Goal: Information Seeking & Learning: Learn about a topic

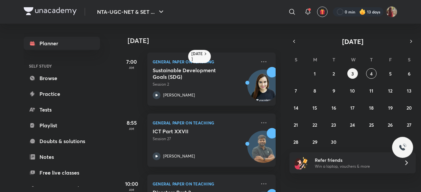
scroll to position [124, 7]
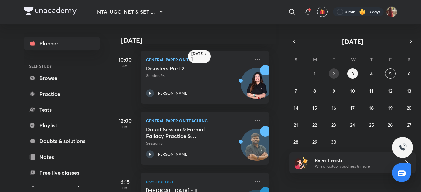
click at [331, 73] on button "2" at bounding box center [333, 73] width 11 height 11
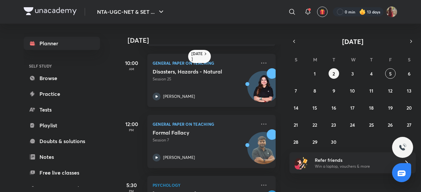
scroll to position [59, 0]
click at [158, 159] on icon at bounding box center [156, 158] width 8 height 8
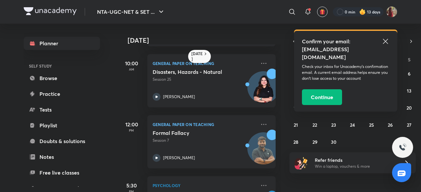
click at [383, 40] on icon at bounding box center [385, 41] width 8 height 8
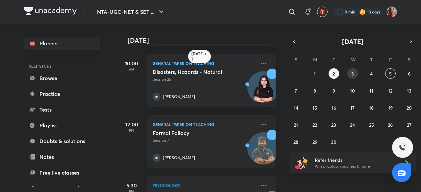
click at [355, 75] on button "3" at bounding box center [352, 73] width 11 height 11
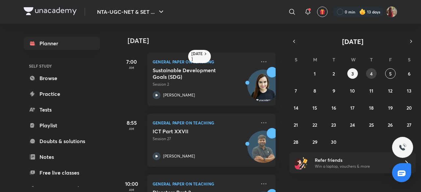
click at [371, 73] on abbr "4" at bounding box center [371, 74] width 3 height 6
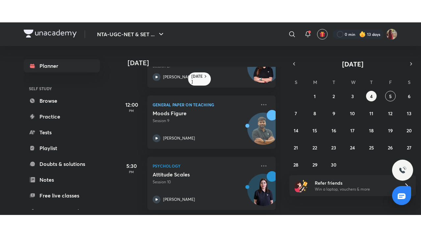
scroll to position [169, 0]
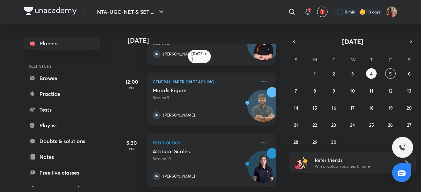
click at [158, 111] on icon at bounding box center [156, 115] width 8 height 8
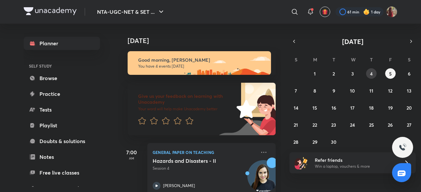
click at [372, 72] on div "NTA-UGC-NET & SET ... ​ 61 min 1 day Planner SELF STUDY Browse Practice Tests P…" at bounding box center [210, 96] width 421 height 192
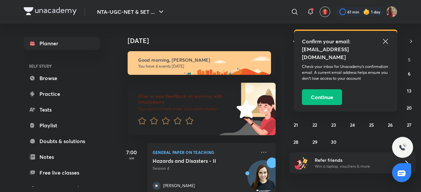
click at [385, 37] on icon at bounding box center [385, 41] width 8 height 8
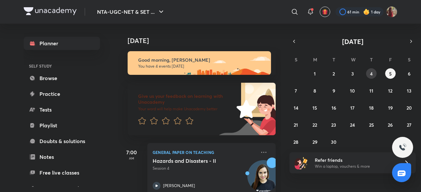
click at [372, 71] on abbr "4" at bounding box center [371, 74] width 3 height 6
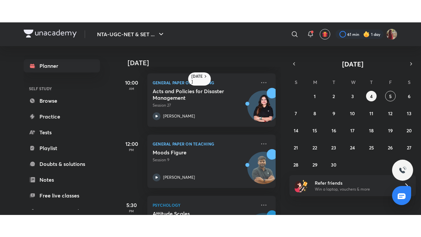
scroll to position [124, 0]
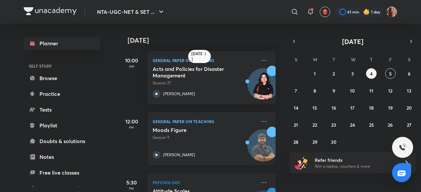
click at [157, 153] on icon at bounding box center [156, 155] width 8 height 8
